Goal: Task Accomplishment & Management: Manage account settings

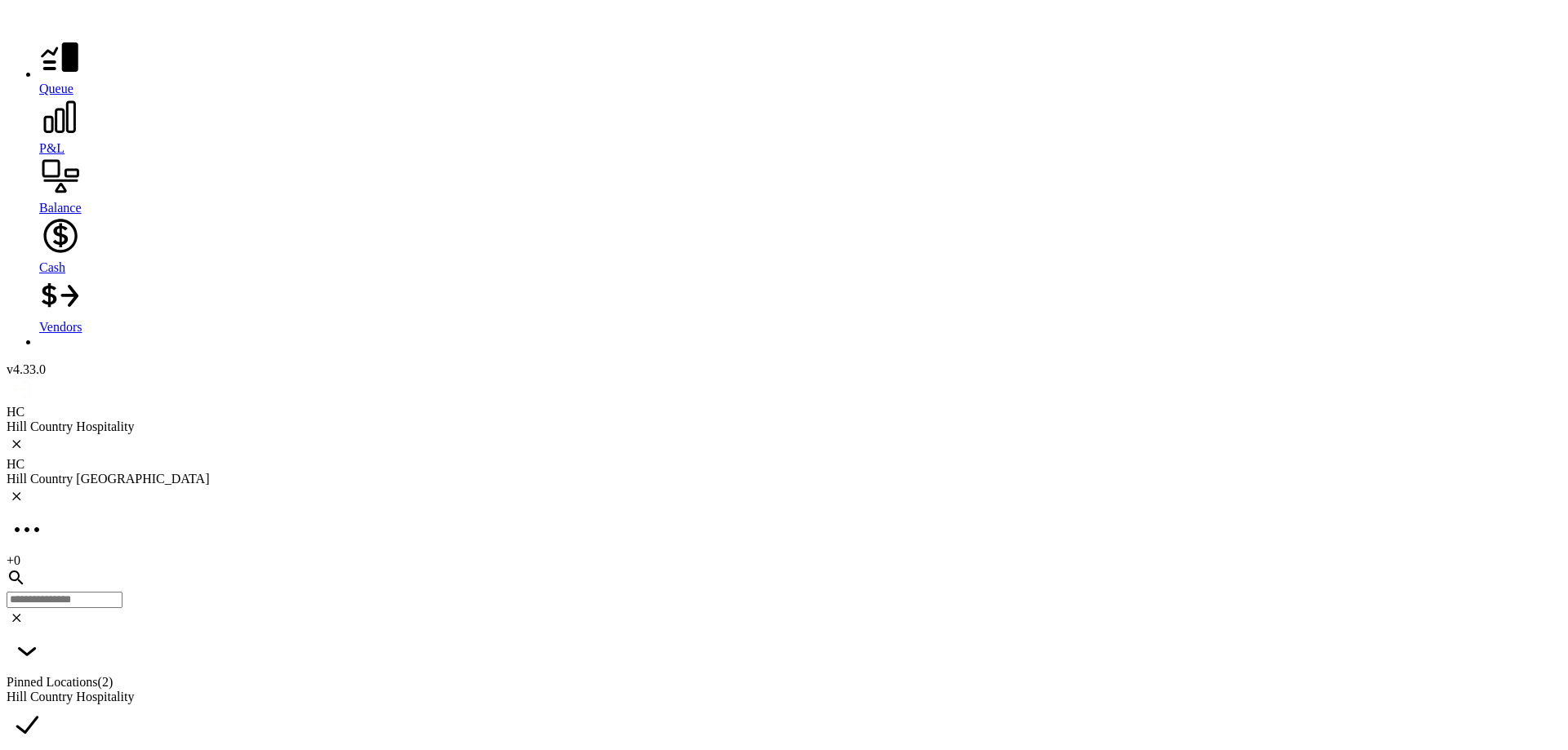
scroll to position [167, 0]
click at [354, 472] on div "Hill Country [GEOGRAPHIC_DATA]" at bounding box center [784, 479] width 1555 height 15
